Goal: Information Seeking & Learning: Learn about a topic

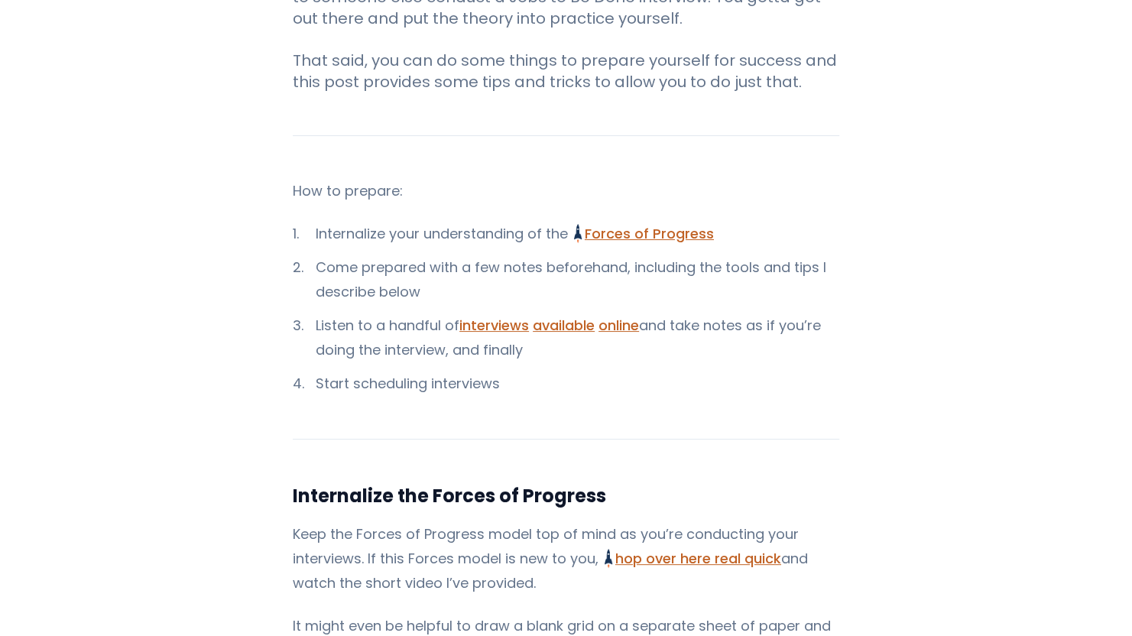
scroll to position [362, 0]
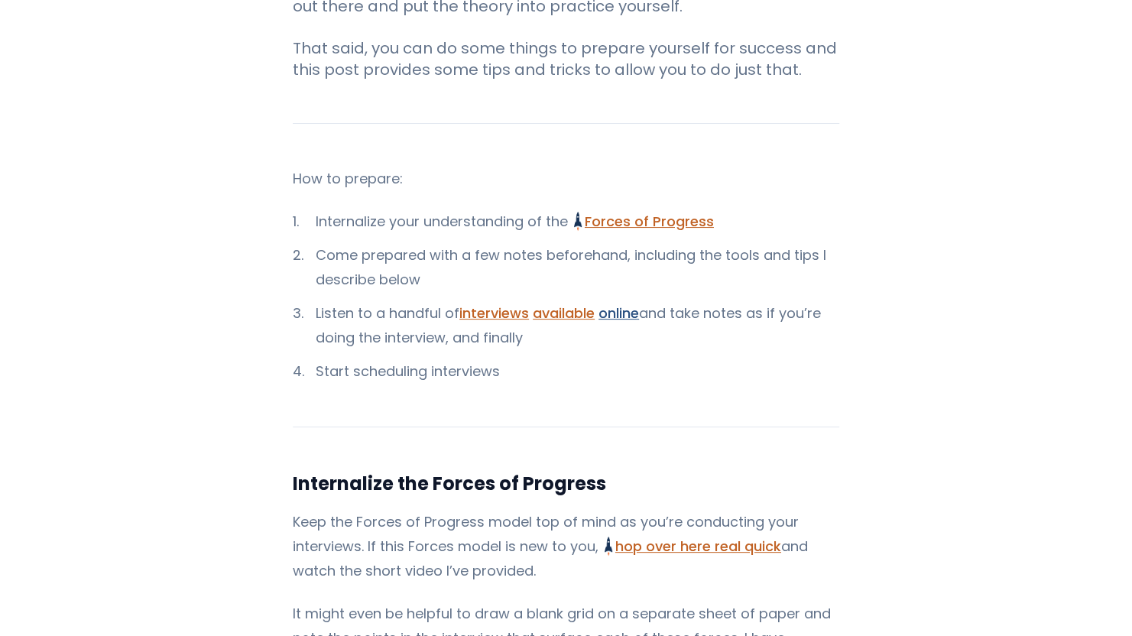
click at [611, 313] on link "online" at bounding box center [618, 312] width 41 height 19
click at [561, 317] on link "available" at bounding box center [564, 312] width 62 height 19
click at [483, 319] on link "interviews" at bounding box center [494, 312] width 70 height 19
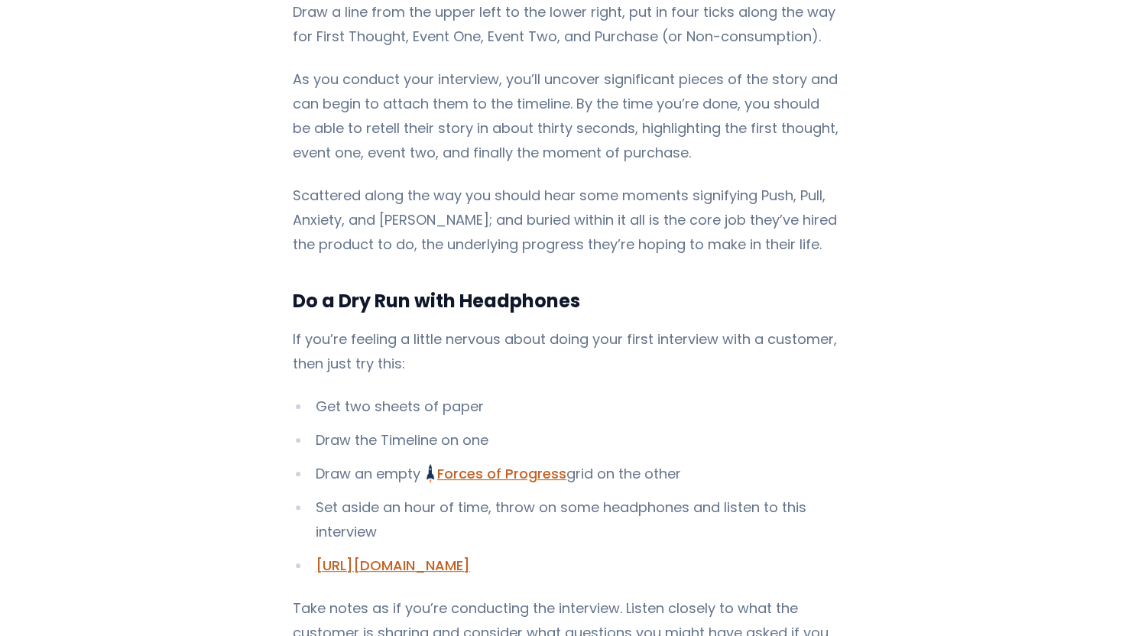
scroll to position [4465, 0]
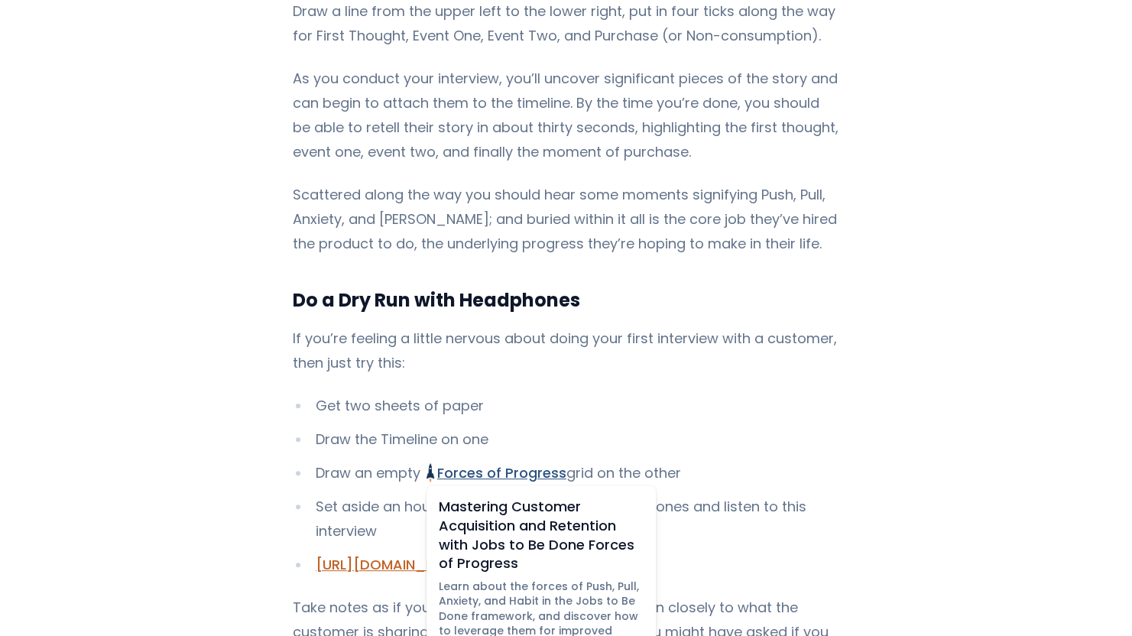
click at [508, 463] on link "Forces of Progress Mastering Customer Acquisition and Retention with Jobs to Be…" at bounding box center [496, 472] width 140 height 19
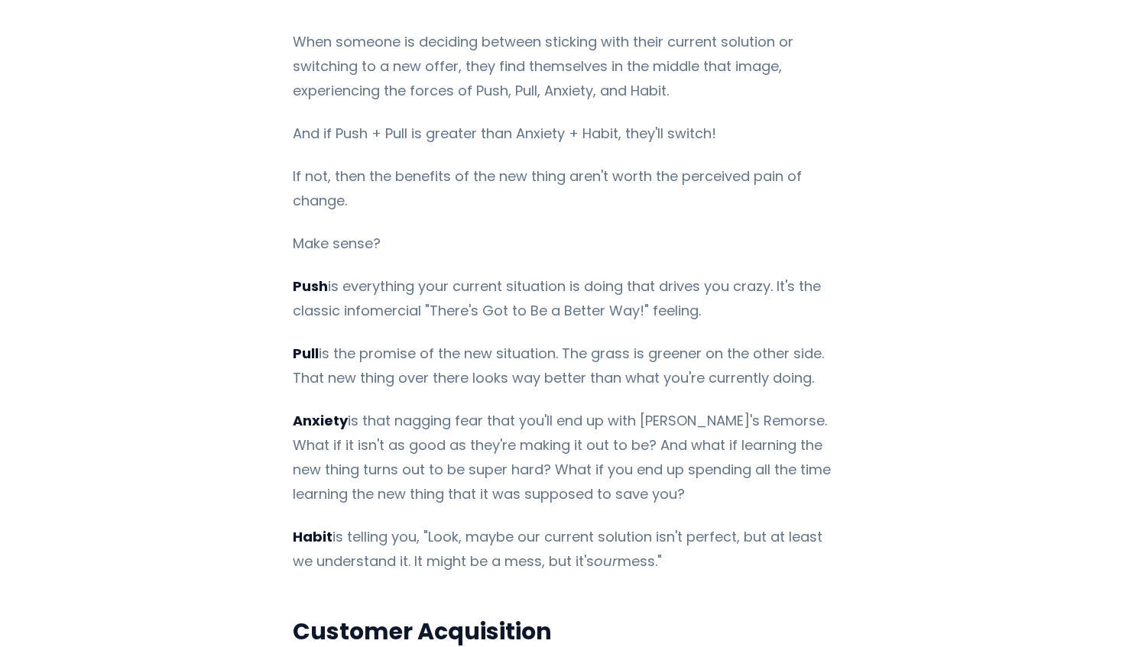
scroll to position [1218, 0]
